Goal: Task Accomplishment & Management: Use online tool/utility

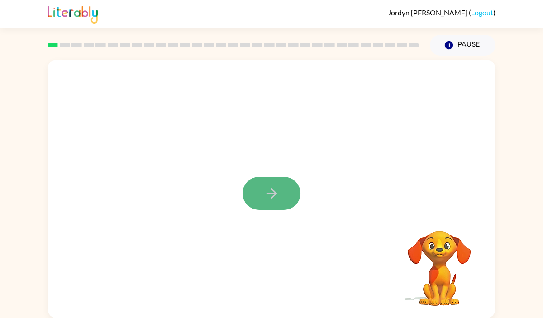
click at [270, 194] on icon "button" at bounding box center [271, 193] width 10 height 10
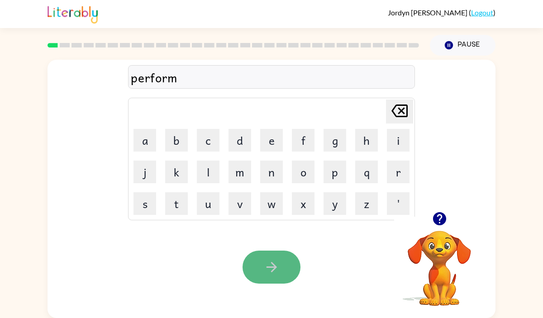
click at [272, 265] on icon "button" at bounding box center [272, 267] width 16 height 16
click at [273, 265] on icon "button" at bounding box center [271, 267] width 10 height 10
click at [261, 268] on button "button" at bounding box center [271, 266] width 58 height 33
click at [259, 261] on button "button" at bounding box center [271, 266] width 58 height 33
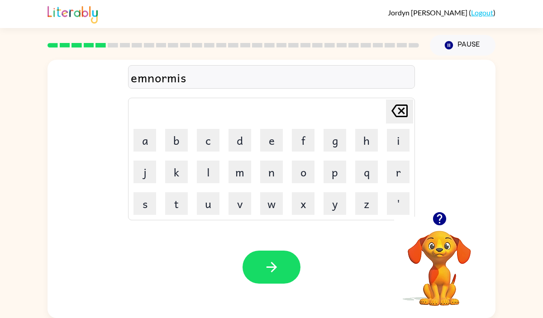
click at [450, 241] on video "Your browser must support playing .mp4 files to use Literably. Please try using…" at bounding box center [439, 262] width 90 height 90
click at [439, 215] on icon "button" at bounding box center [439, 219] width 16 height 16
click at [265, 263] on icon "button" at bounding box center [272, 267] width 16 height 16
click at [440, 225] on icon "button" at bounding box center [439, 219] width 16 height 16
drag, startPoint x: 250, startPoint y: 264, endPoint x: 264, endPoint y: 264, distance: 14.5
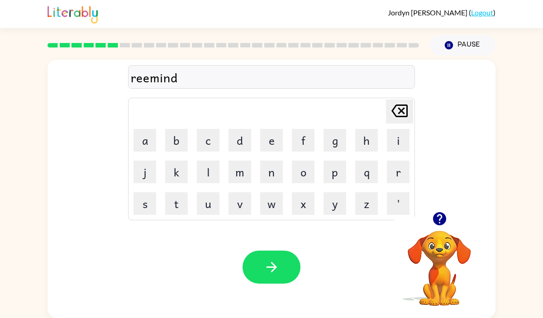
click at [250, 264] on button "button" at bounding box center [271, 266] width 58 height 33
click at [265, 264] on div at bounding box center [271, 266] width 58 height 33
click at [265, 263] on icon "button" at bounding box center [272, 267] width 16 height 16
click at [153, 78] on div "visubel" at bounding box center [271, 77] width 281 height 19
click at [150, 78] on div "visuble" at bounding box center [271, 77] width 281 height 19
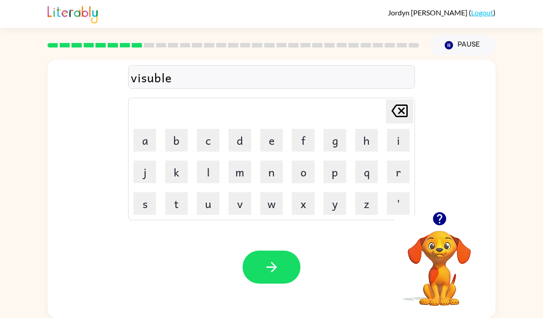
click at [150, 78] on div "visuble" at bounding box center [271, 77] width 281 height 19
click at [183, 74] on div "visuble" at bounding box center [271, 77] width 281 height 19
click at [279, 269] on icon "button" at bounding box center [272, 267] width 16 height 16
click at [278, 266] on icon "button" at bounding box center [272, 267] width 16 height 16
click at [277, 267] on icon "button" at bounding box center [272, 267] width 16 height 16
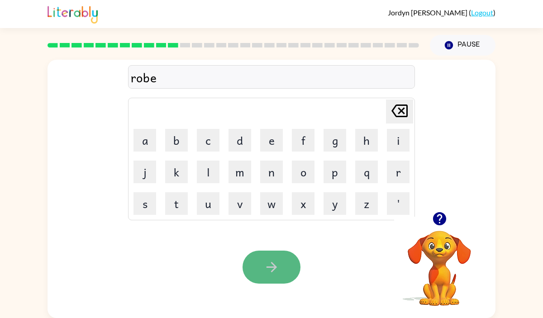
click at [277, 270] on icon "button" at bounding box center [272, 267] width 16 height 16
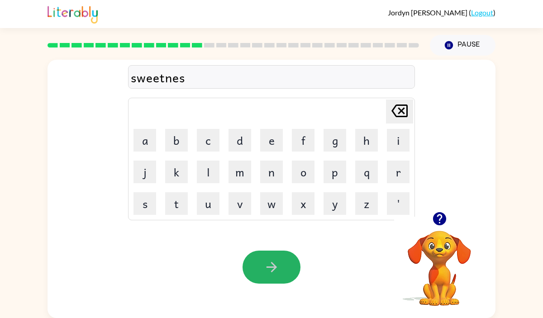
click at [277, 270] on icon "button" at bounding box center [272, 267] width 16 height 16
click at [275, 266] on icon "button" at bounding box center [271, 267] width 10 height 10
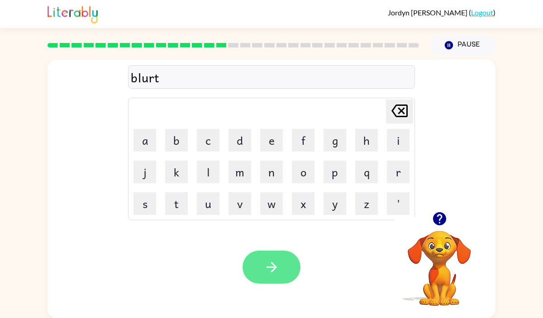
click at [277, 262] on icon "button" at bounding box center [272, 267] width 16 height 16
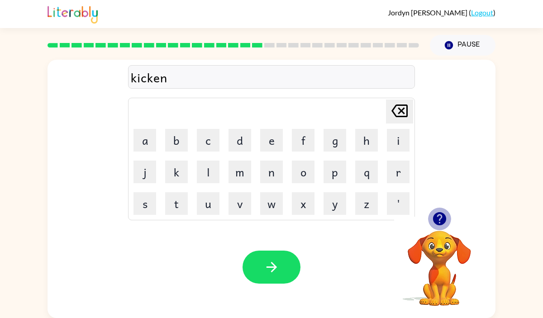
click at [439, 217] on icon "button" at bounding box center [438, 218] width 13 height 13
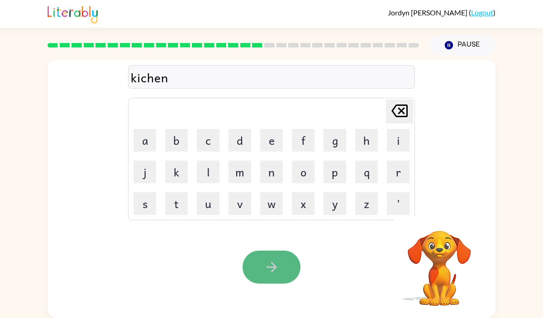
click at [269, 260] on icon "button" at bounding box center [272, 267] width 16 height 16
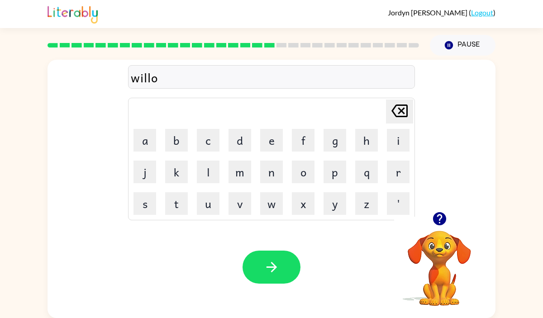
click at [269, 261] on icon "button" at bounding box center [272, 267] width 16 height 16
click at [434, 217] on icon "button" at bounding box center [438, 218] width 13 height 13
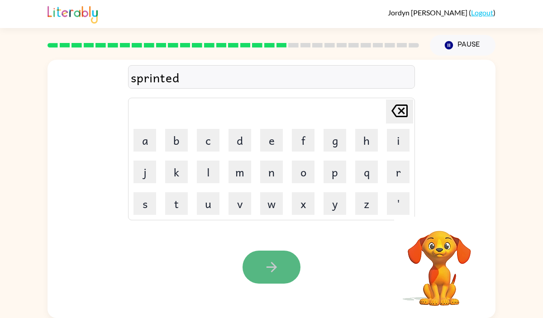
click at [272, 269] on icon "button" at bounding box center [272, 267] width 16 height 16
click at [270, 272] on icon "button" at bounding box center [272, 267] width 16 height 16
click at [265, 263] on icon "button" at bounding box center [272, 267] width 16 height 16
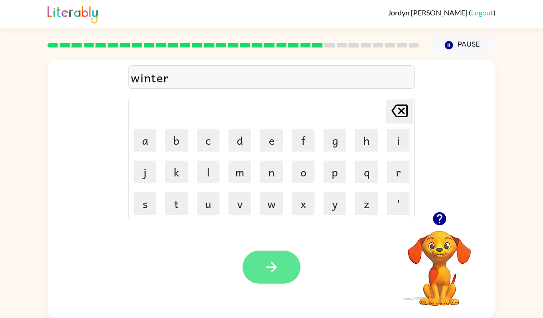
click at [264, 269] on icon "button" at bounding box center [272, 267] width 16 height 16
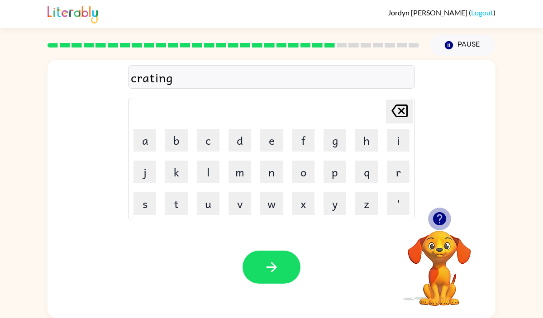
click at [433, 216] on icon "button" at bounding box center [438, 218] width 13 height 13
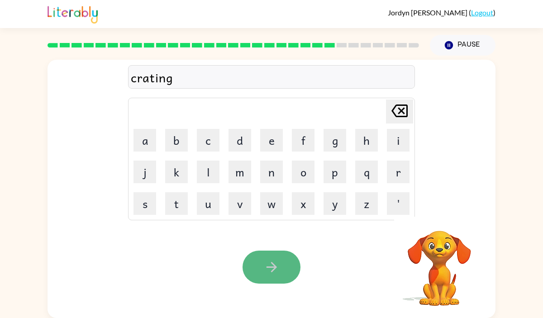
click at [274, 262] on icon "button" at bounding box center [272, 267] width 16 height 16
click at [272, 266] on icon "button" at bounding box center [271, 267] width 10 height 10
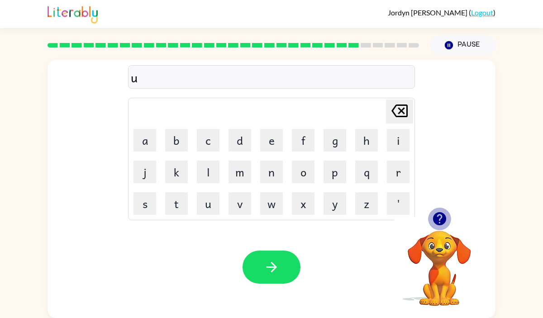
click at [440, 214] on icon "button" at bounding box center [439, 219] width 16 height 16
click at [435, 220] on icon "button" at bounding box center [438, 218] width 13 height 13
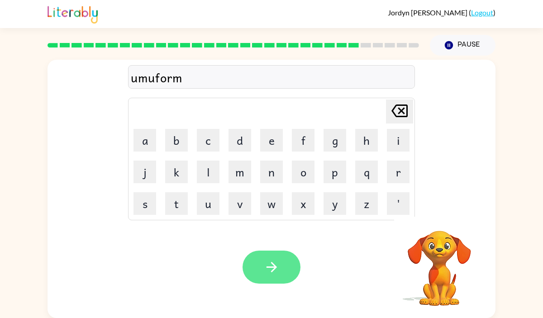
click at [282, 269] on button "button" at bounding box center [271, 266] width 58 height 33
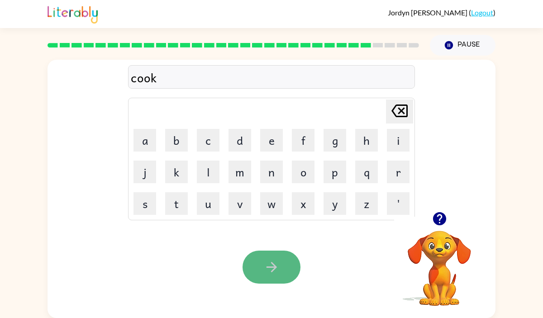
click at [277, 274] on icon "button" at bounding box center [272, 267] width 16 height 16
click at [274, 278] on button "button" at bounding box center [271, 266] width 58 height 33
click at [268, 263] on icon "button" at bounding box center [272, 267] width 16 height 16
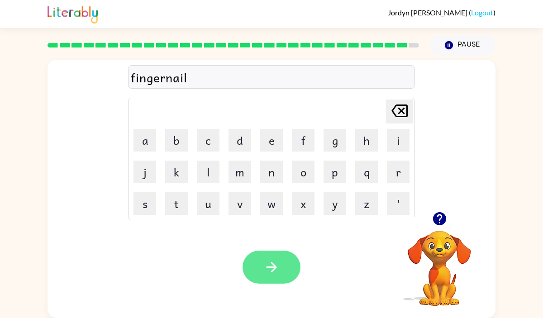
click at [262, 266] on button "button" at bounding box center [271, 266] width 58 height 33
